Goal: Book appointment/travel/reservation

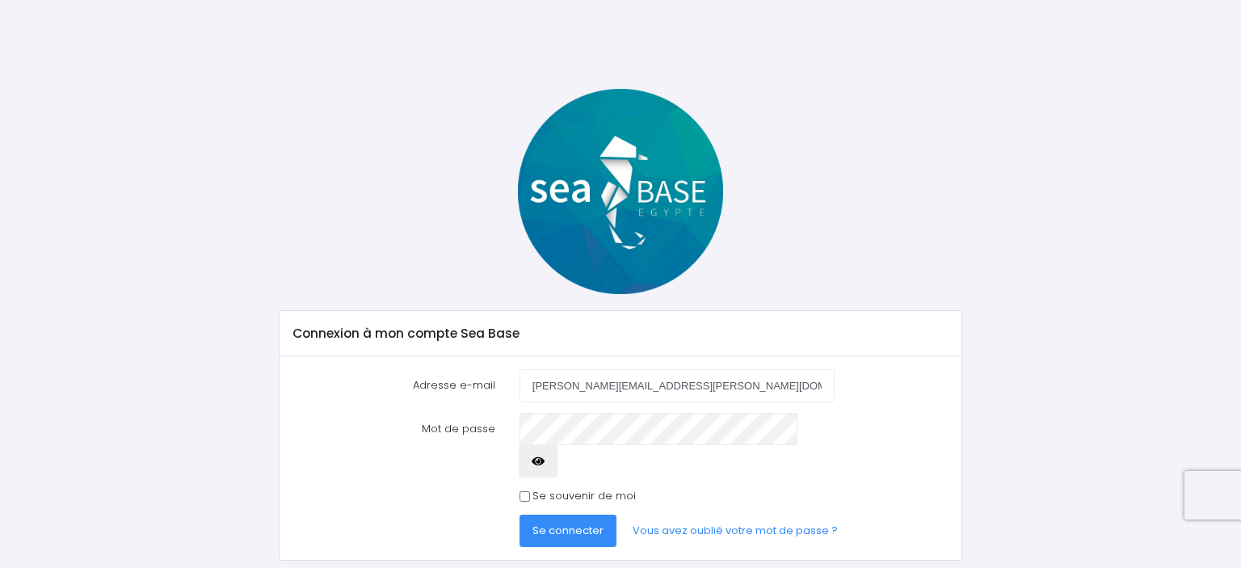
click at [582, 523] on span "Se connecter" at bounding box center [567, 530] width 71 height 15
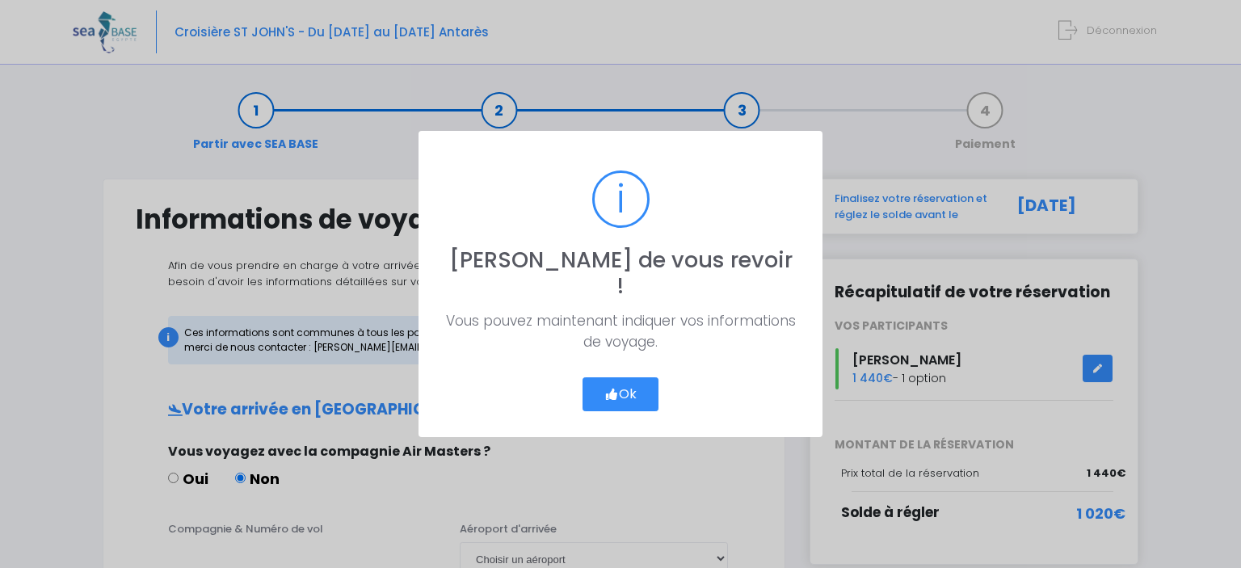
click at [617, 393] on button "Ok" at bounding box center [620, 394] width 76 height 34
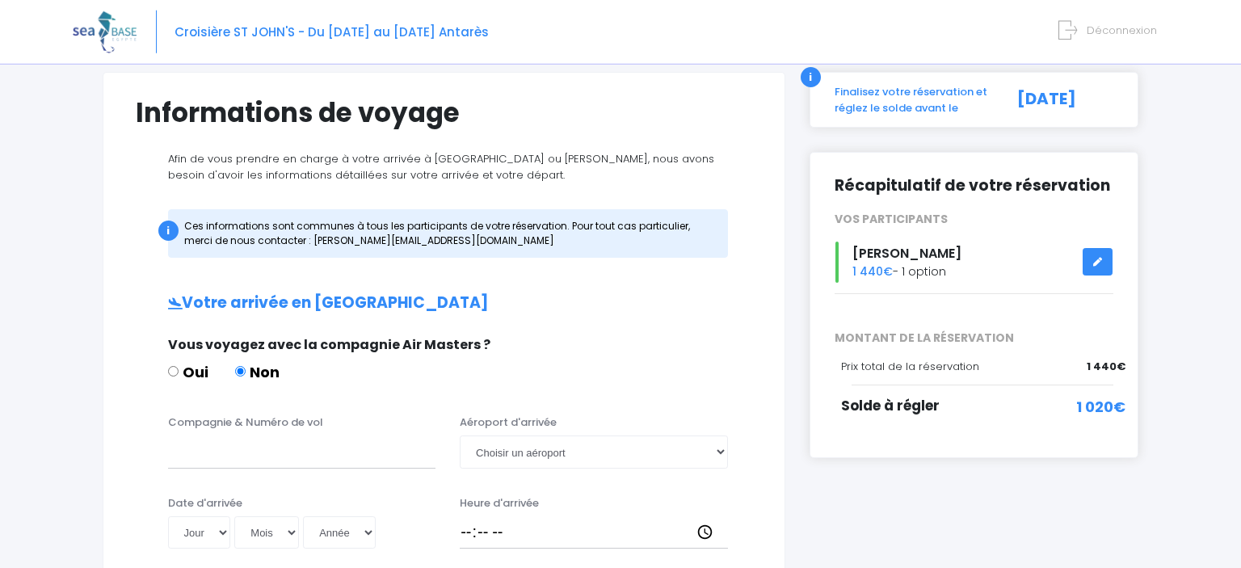
scroll to position [94, 0]
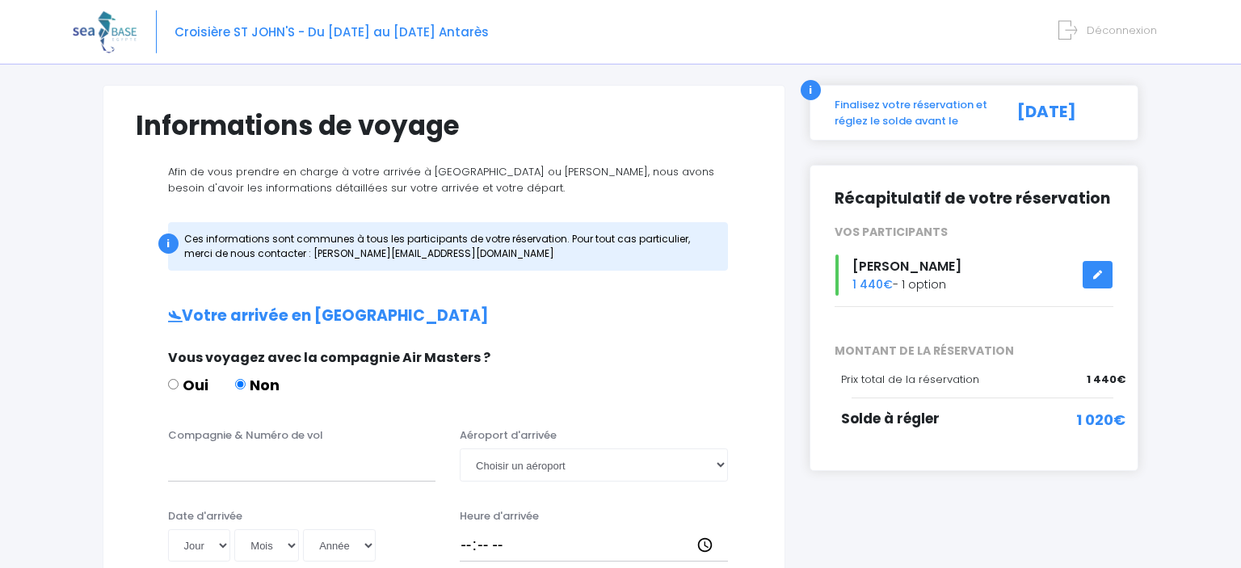
click at [1099, 270] on link at bounding box center [1097, 275] width 31 height 28
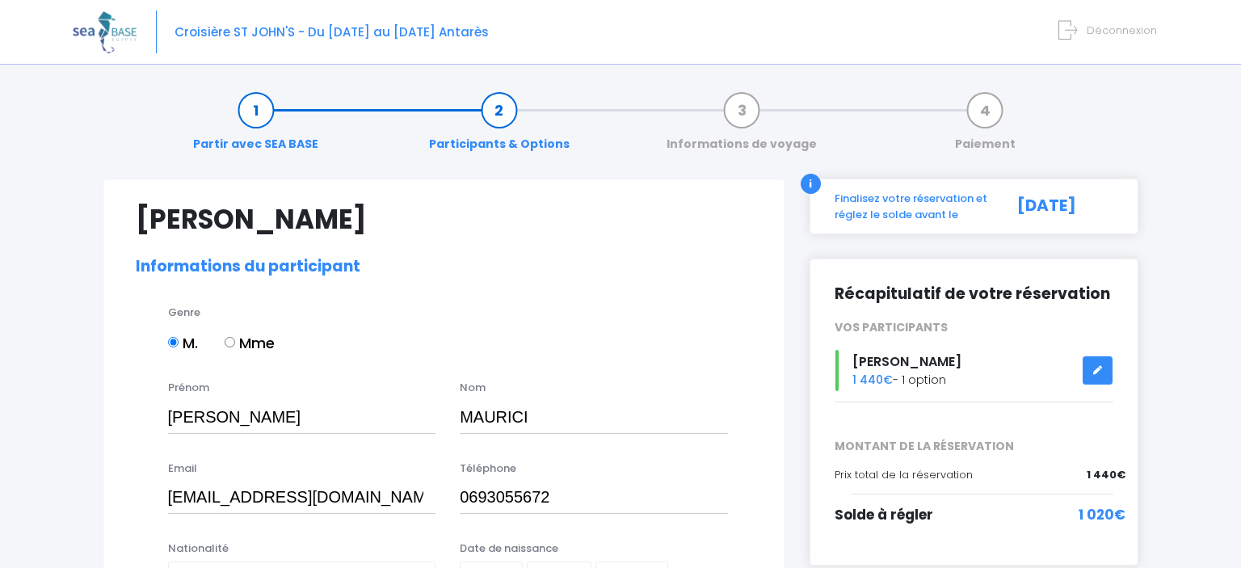
select select "MF1"
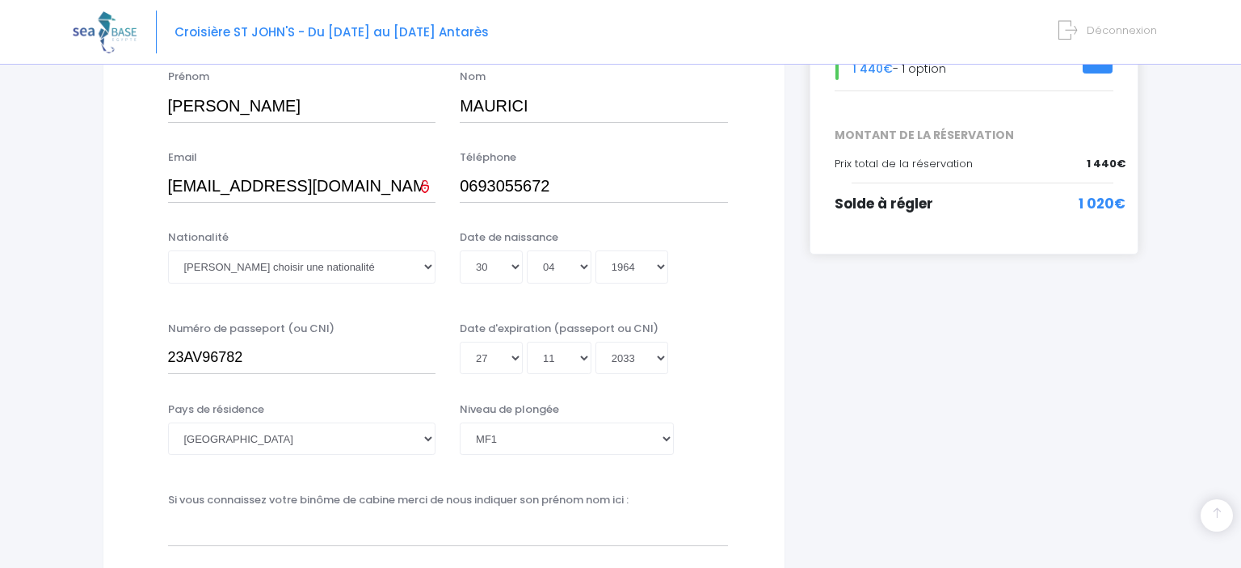
scroll to position [313, 0]
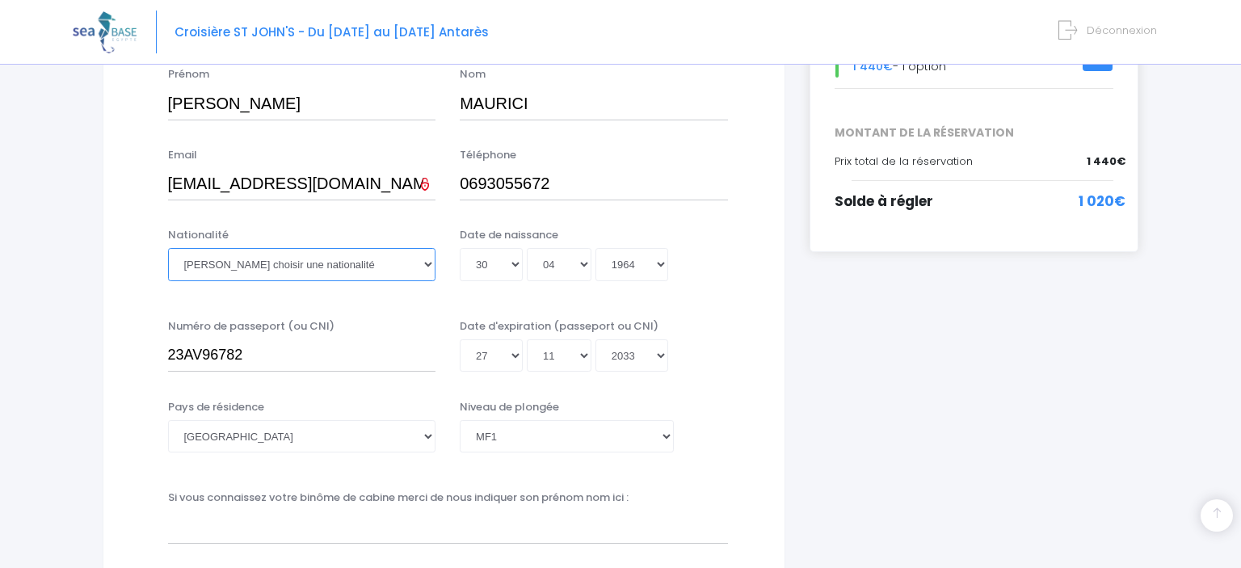
select select "Française"
click option "Française" at bounding box center [0, 0] width 0 height 0
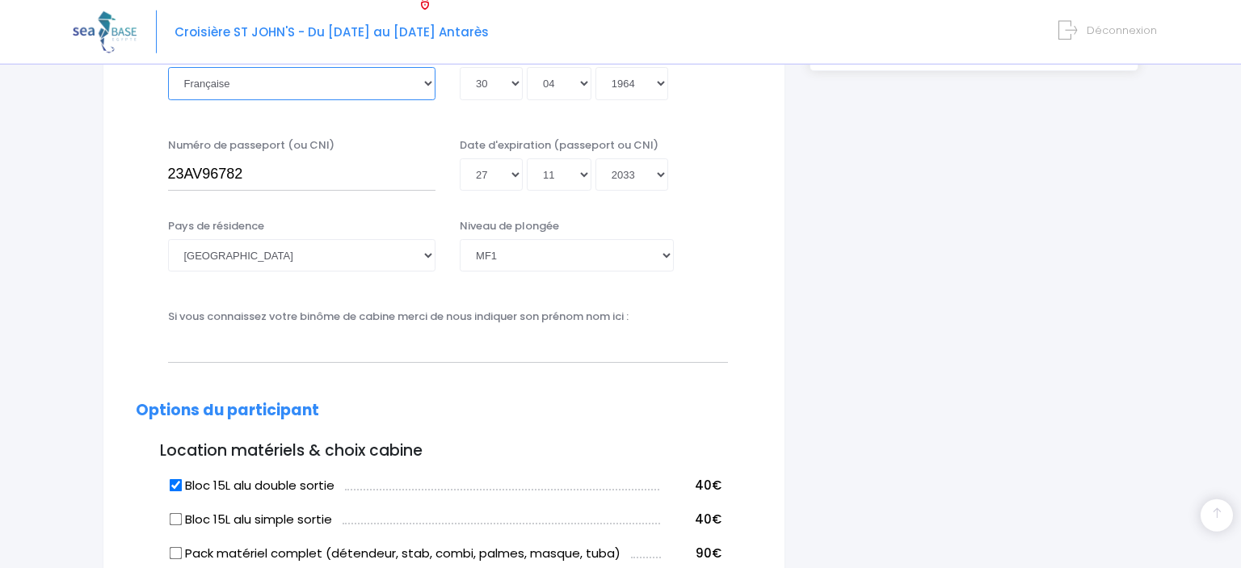
scroll to position [497, 0]
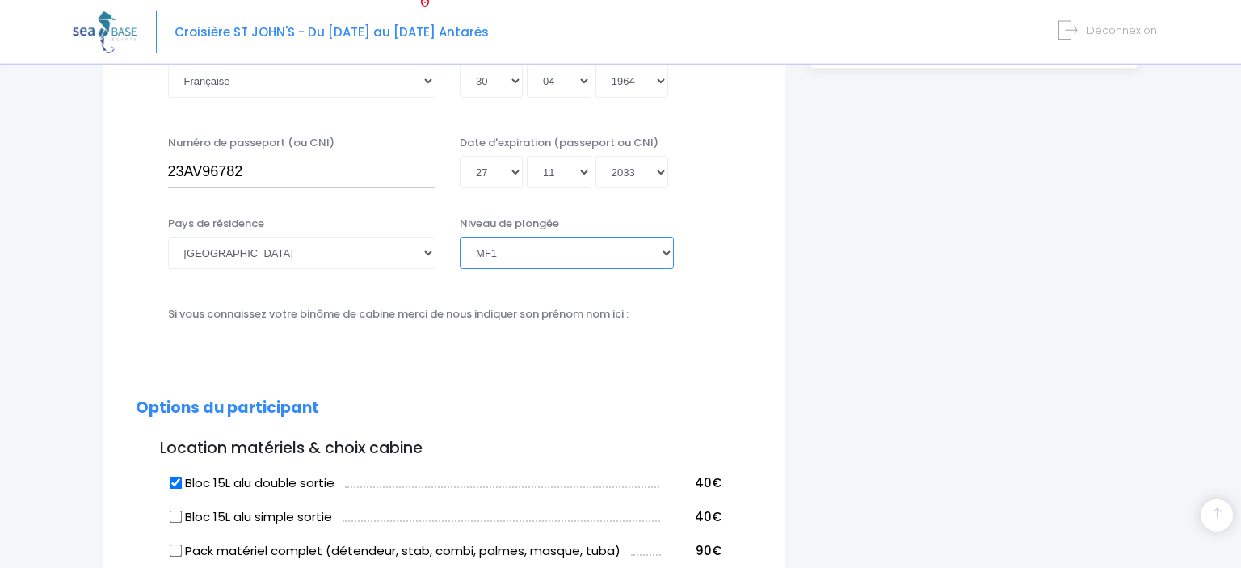
click at [460, 237] on select "Veuillez choisir un niveau de plongée Non plongeur Junior OW diver Adventure OW…" at bounding box center [567, 253] width 214 height 32
click option "Open Water diver" at bounding box center [0, 0] width 0 height 0
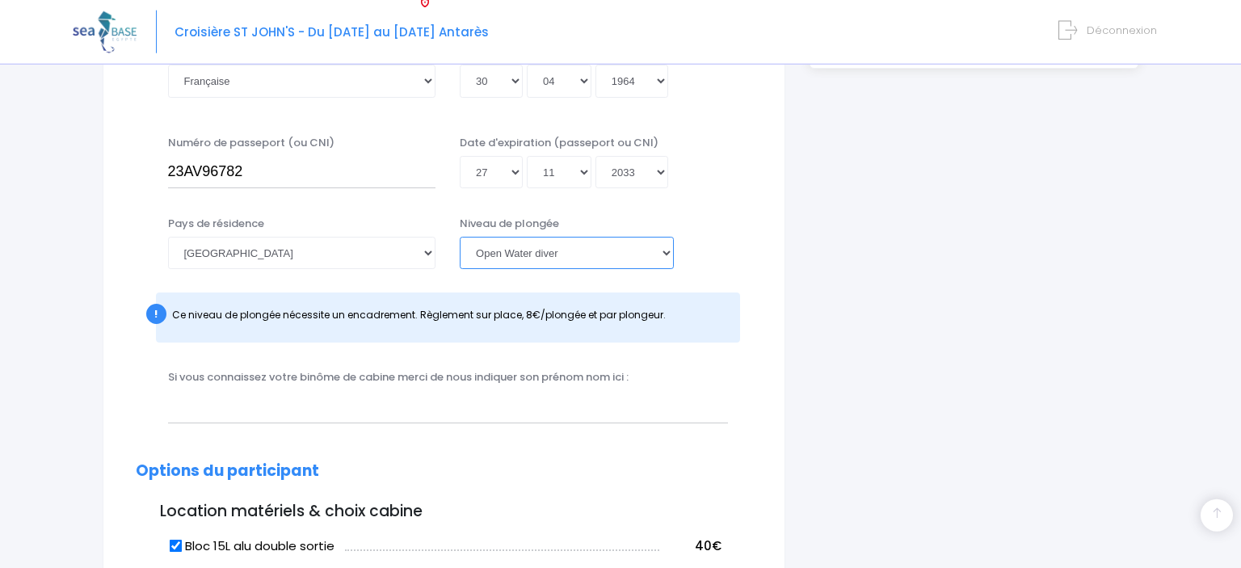
click at [460, 237] on select "Veuillez choisir un niveau de plongée Non plongeur Junior OW diver Adventure OW…" at bounding box center [567, 253] width 214 height 32
select select "MF1"
click option "MF1" at bounding box center [0, 0] width 0 height 0
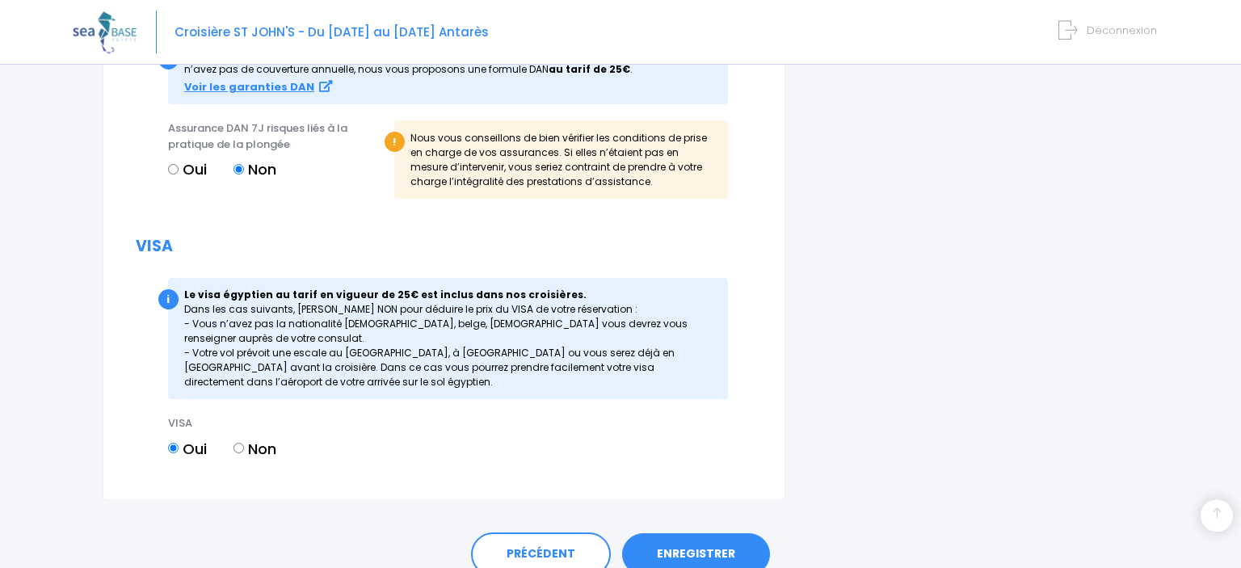
scroll to position [1696, 0]
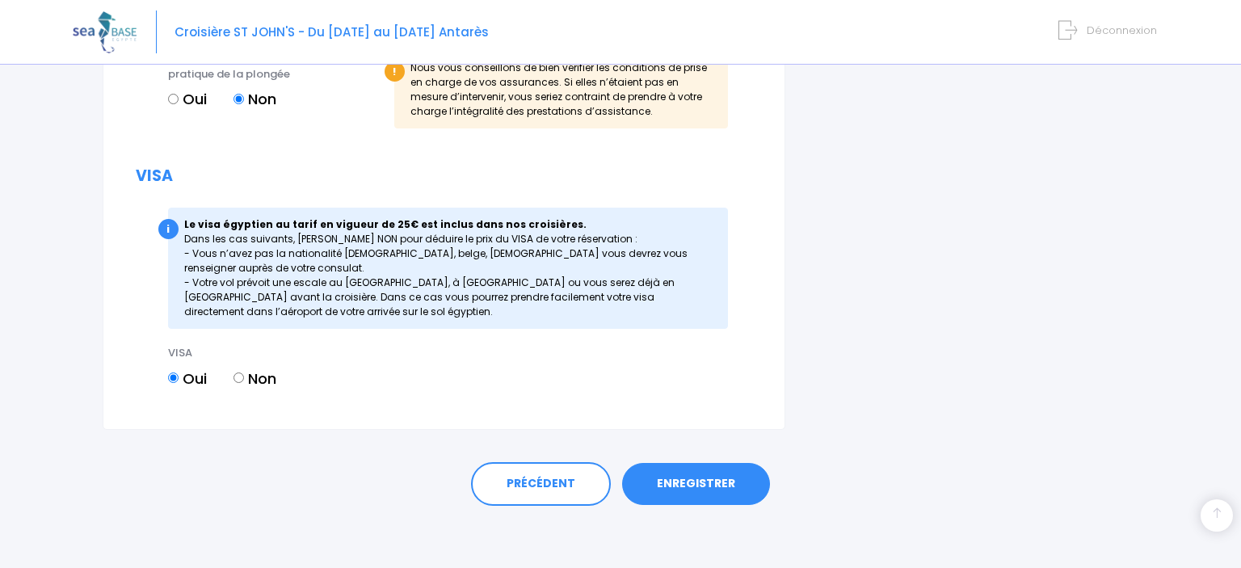
click at [695, 481] on link "ENREGISTRER" at bounding box center [696, 484] width 148 height 42
